Goal: Find specific page/section: Find specific page/section

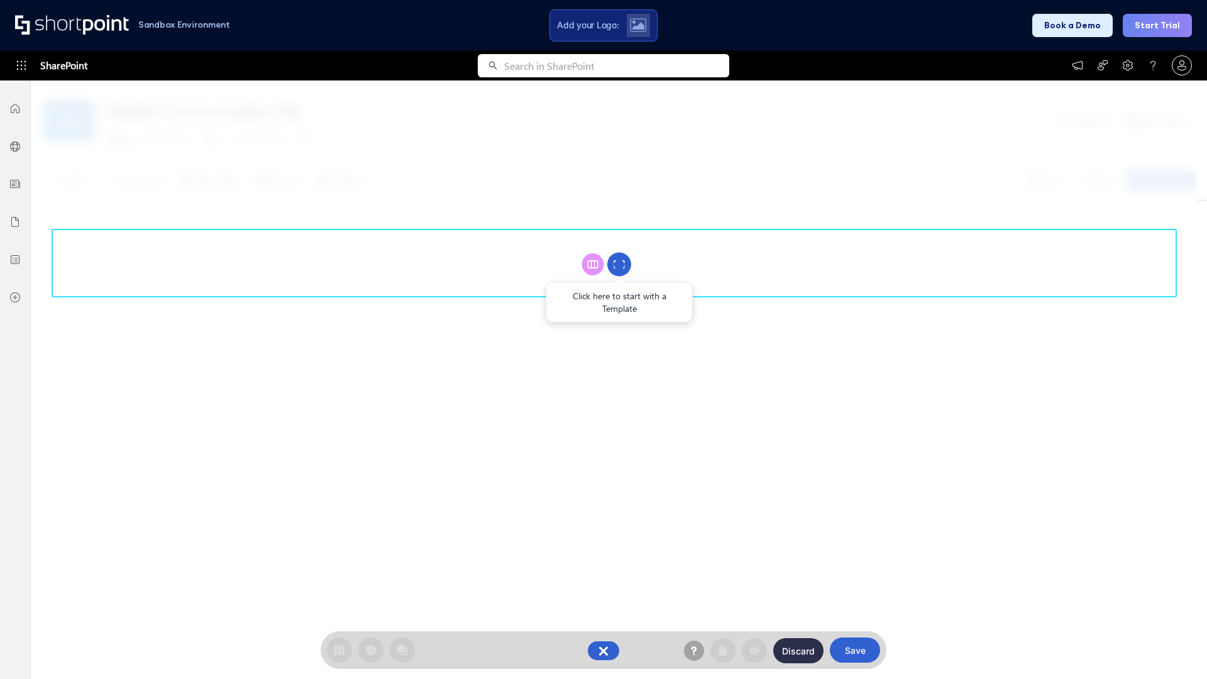
click at [619, 264] on circle at bounding box center [619, 265] width 24 height 24
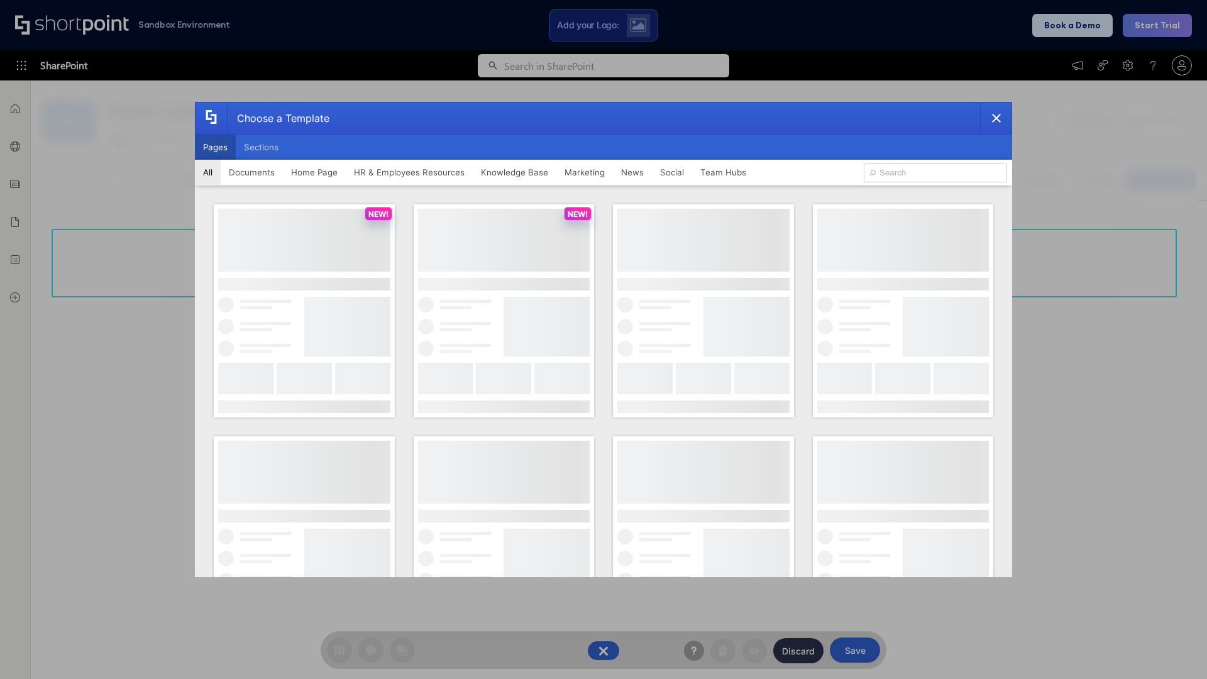
click at [215, 147] on button "Pages" at bounding box center [215, 146] width 41 height 25
type input "Intranet Layout 6"
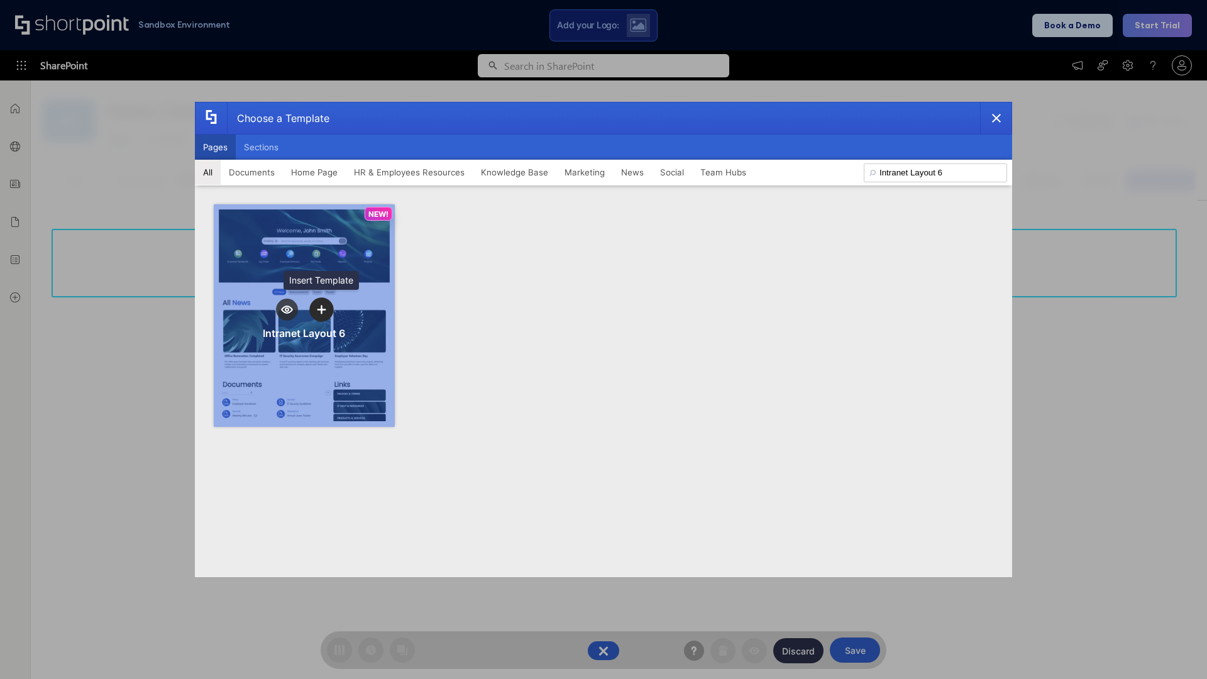
click at [321, 309] on icon "template selector" at bounding box center [321, 309] width 9 height 9
